Goal: Information Seeking & Learning: Learn about a topic

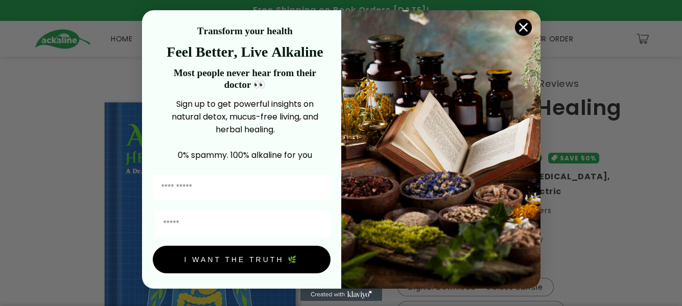
scroll to position [51, 0]
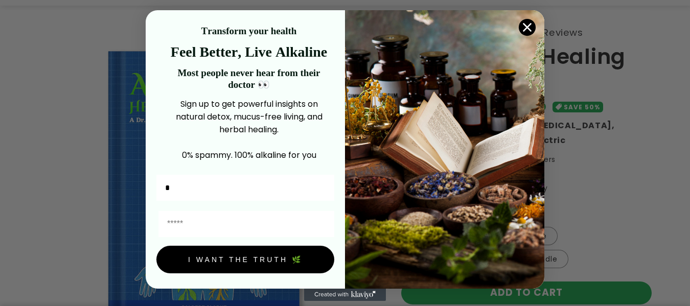
type input "*****"
type input "**********"
click at [255, 259] on button "I WANT THE TRUTH 🌿" at bounding box center [245, 260] width 178 height 28
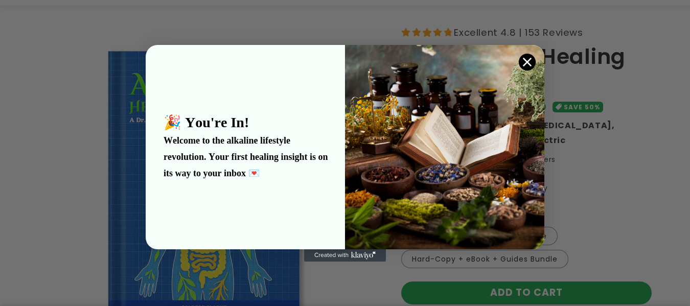
click at [439, 89] on img "POPUP Form" at bounding box center [444, 147] width 199 height 204
click at [525, 58] on circle "Close dialog" at bounding box center [527, 61] width 17 height 17
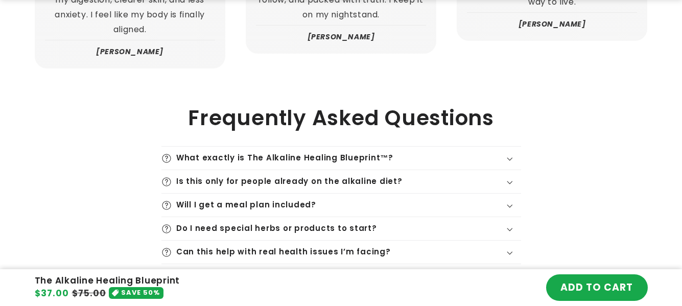
scroll to position [2657, 0]
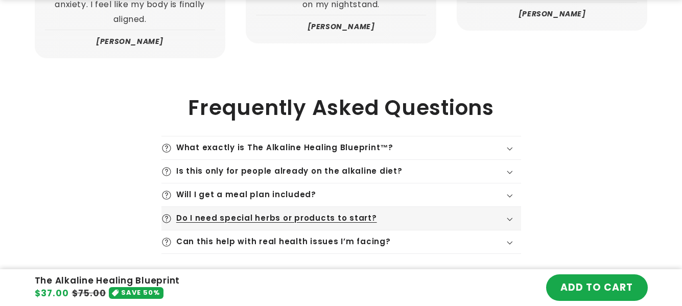
click at [375, 230] on summary "Do I need special herbs or products to start?" at bounding box center [341, 218] width 360 height 23
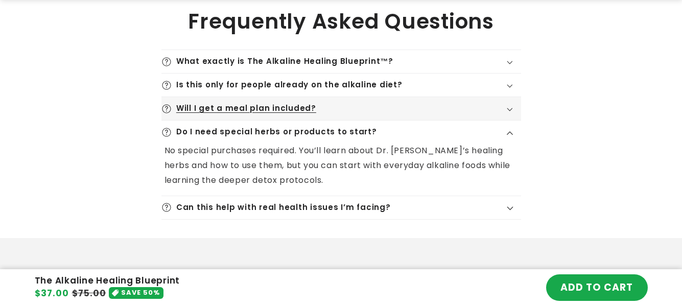
scroll to position [2759, 0]
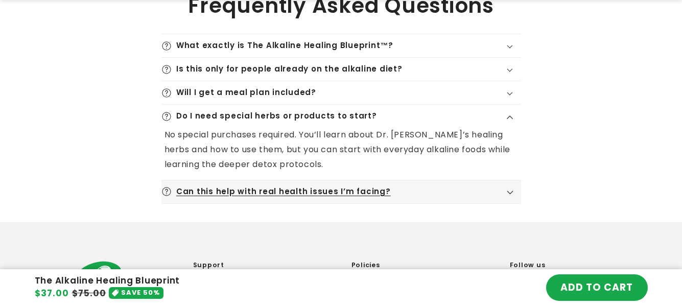
click at [394, 197] on div "Can this help with real health issues I’m facing?" at bounding box center [341, 192] width 360 height 10
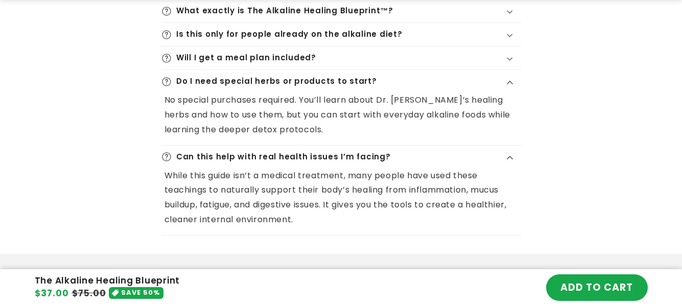
scroll to position [2810, 0]
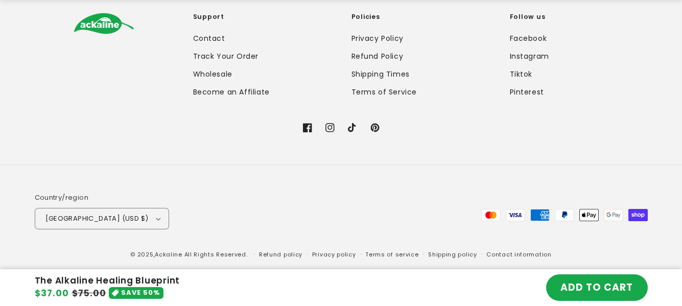
scroll to position [3161, 0]
